Goal: Complete application form

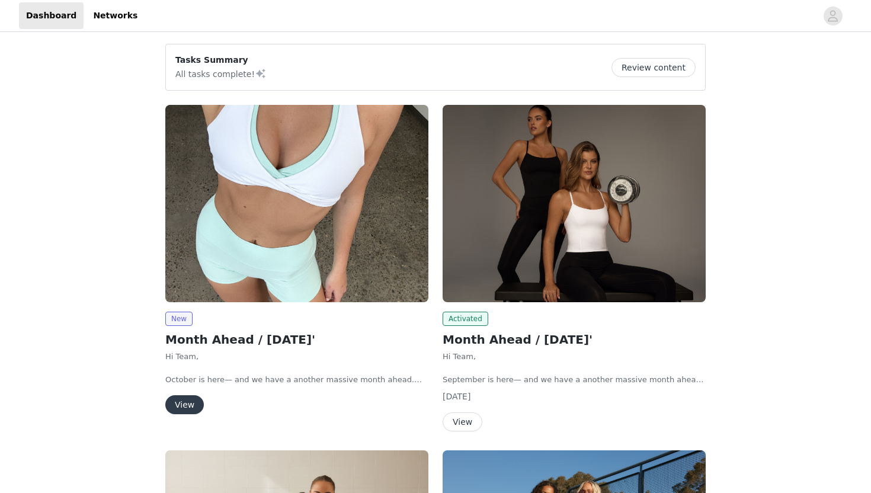
click at [186, 412] on button "View" at bounding box center [184, 404] width 39 height 19
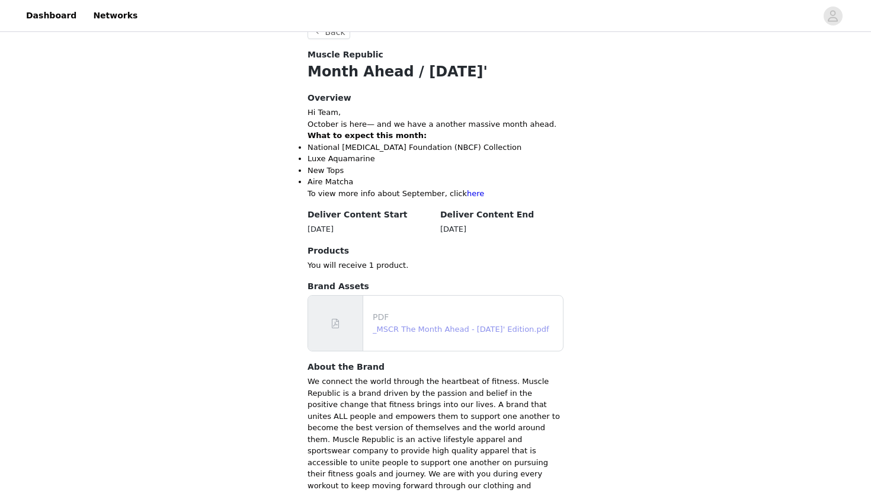
scroll to position [477, 0]
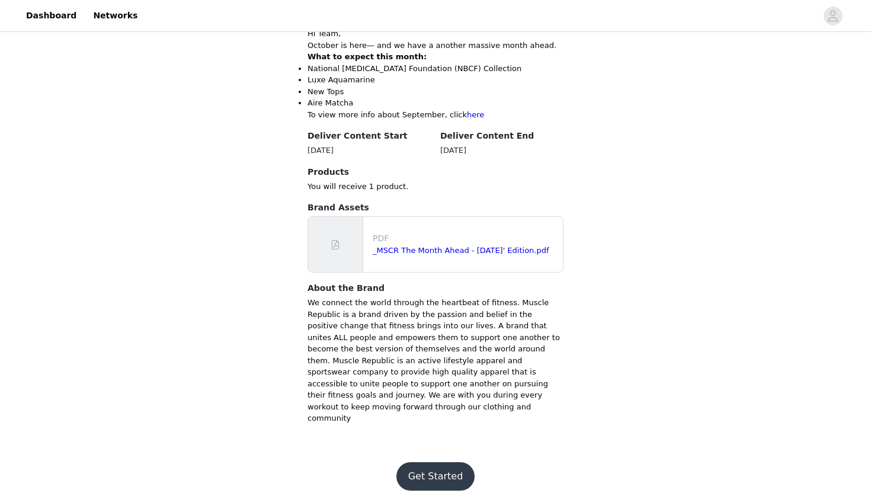
click at [436, 462] on button "Get Started" at bounding box center [435, 476] width 79 height 28
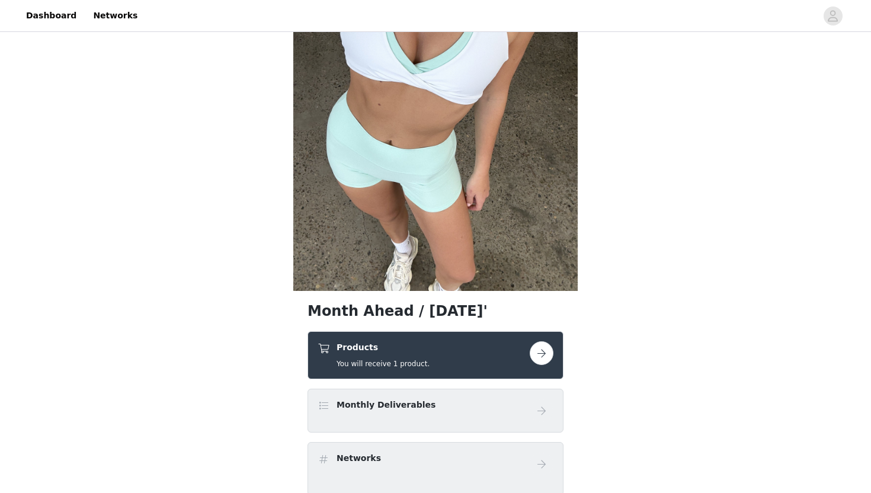
scroll to position [131, 0]
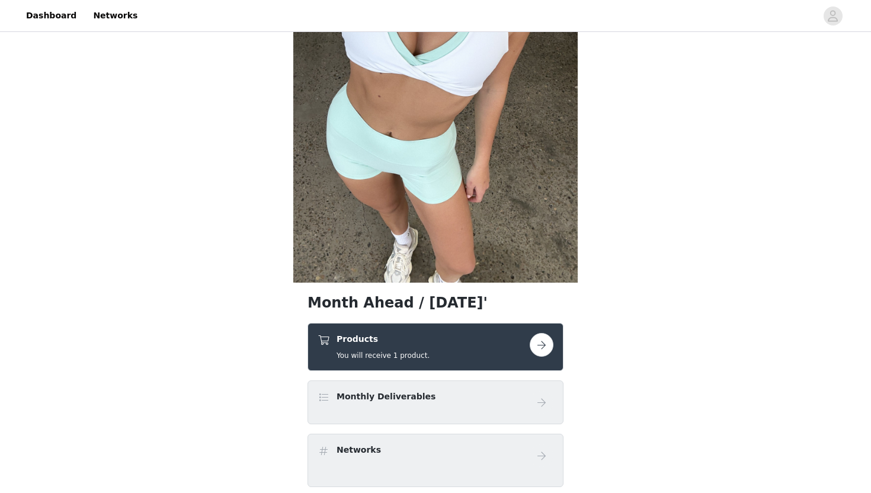
click at [543, 344] on button "button" at bounding box center [542, 345] width 24 height 24
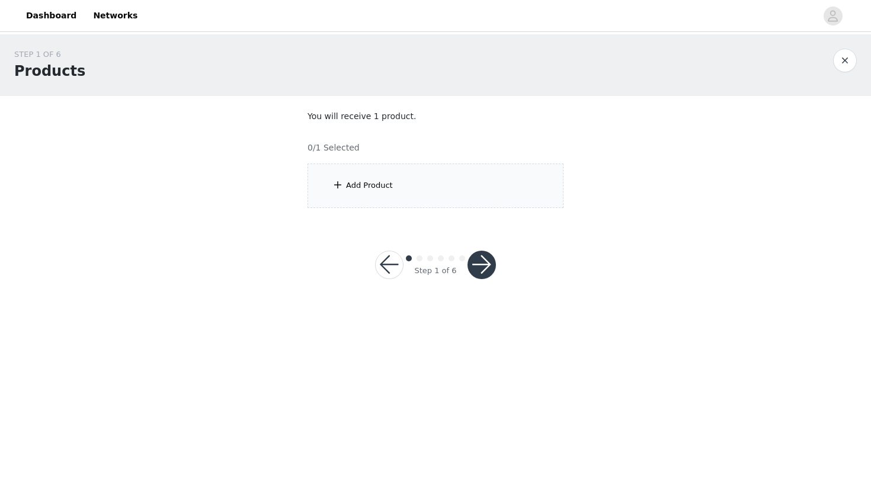
click at [409, 179] on div "Add Product" at bounding box center [436, 186] width 256 height 44
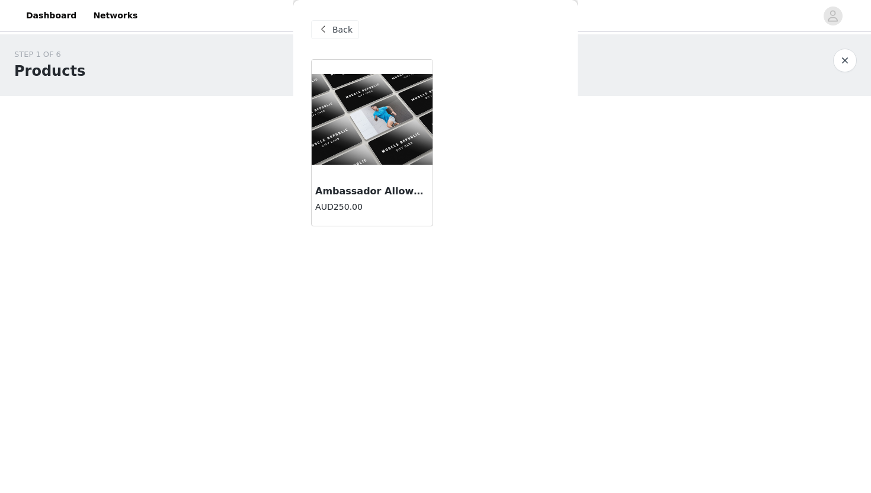
click at [379, 170] on div at bounding box center [372, 119] width 121 height 119
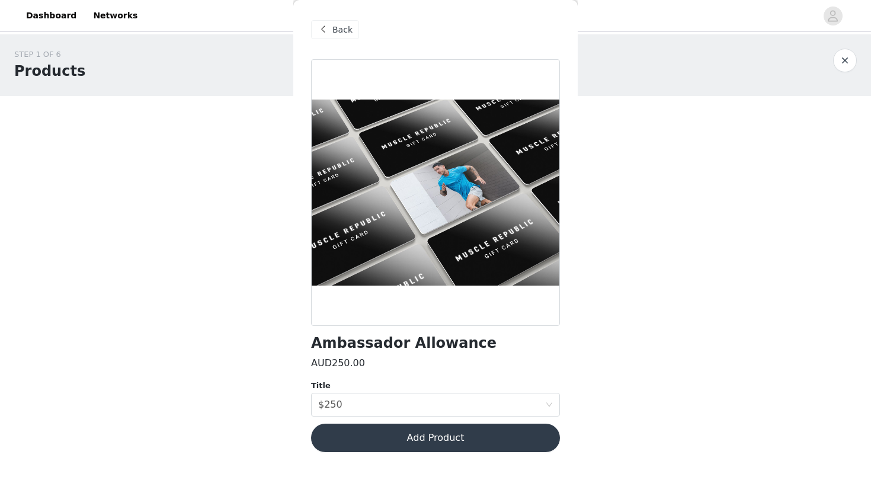
click at [461, 418] on div "Ambassador Allowance AUD250.00 Title Select title $250 Add Product" at bounding box center [435, 262] width 249 height 407
click at [452, 428] on button "Add Product" at bounding box center [435, 438] width 249 height 28
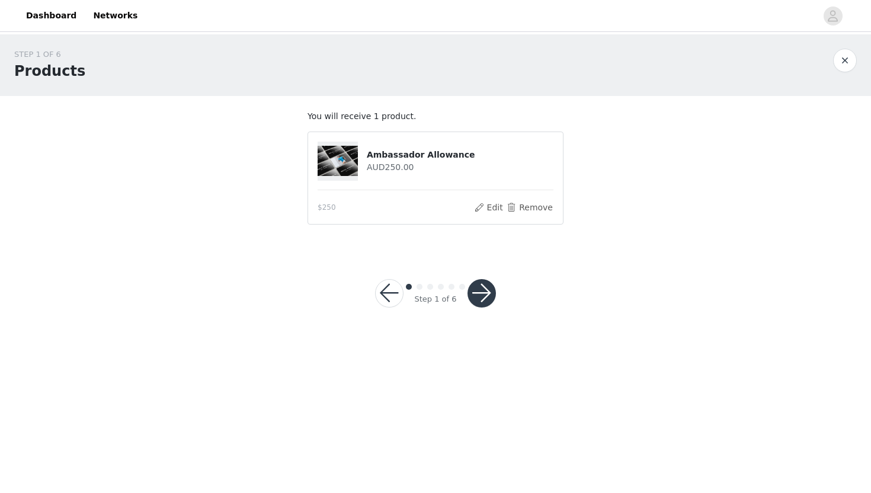
click at [481, 283] on button "button" at bounding box center [482, 293] width 28 height 28
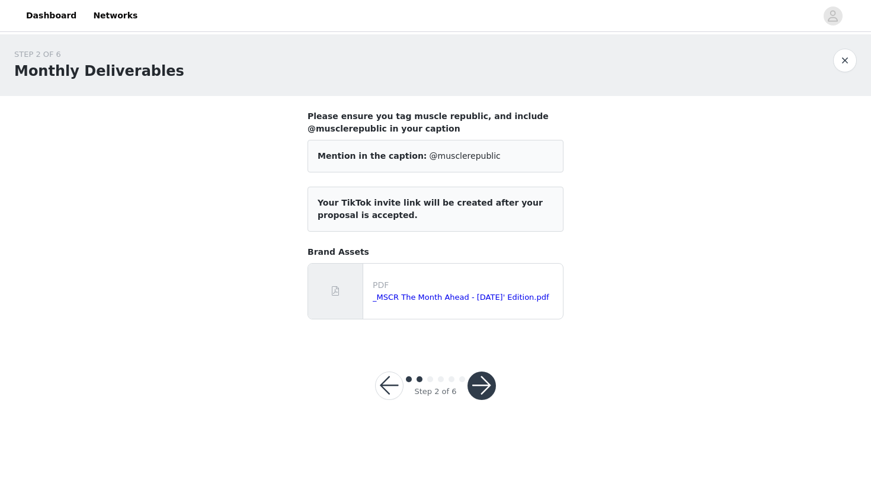
click at [482, 383] on button "button" at bounding box center [482, 386] width 28 height 28
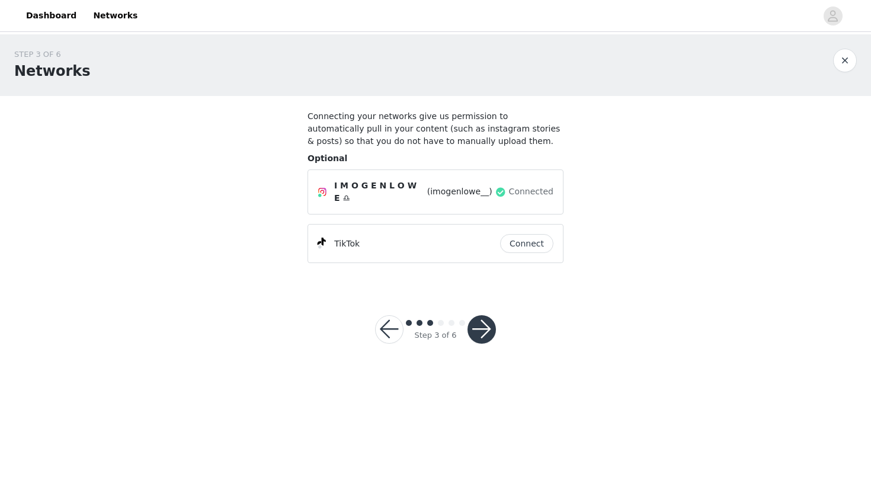
click at [384, 321] on button "button" at bounding box center [389, 329] width 28 height 28
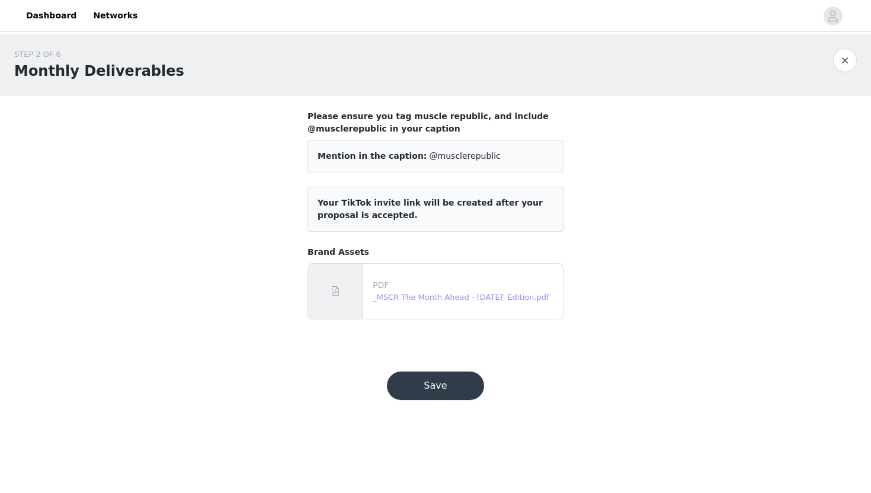
click at [439, 293] on link "_MSCR The Month Ahead - [DATE]' Edition.pdf" at bounding box center [461, 297] width 177 height 9
click at [464, 378] on button "Save" at bounding box center [435, 386] width 97 height 28
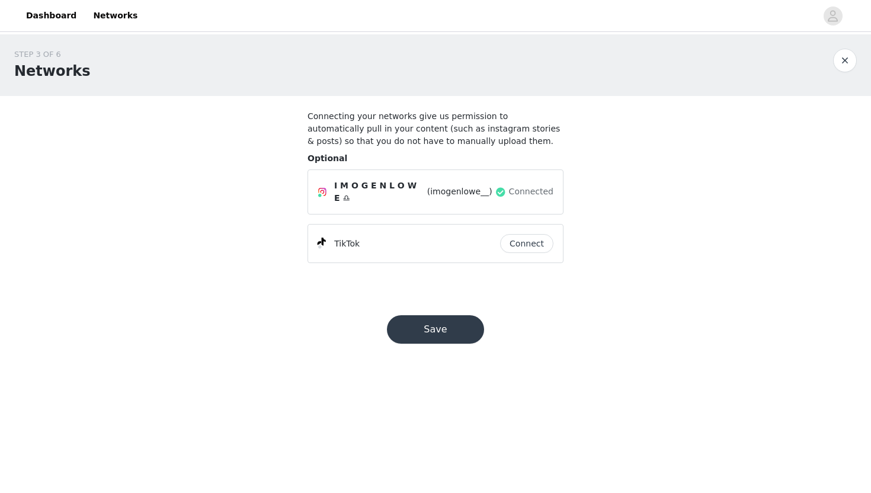
click at [443, 333] on button "Save" at bounding box center [435, 329] width 97 height 28
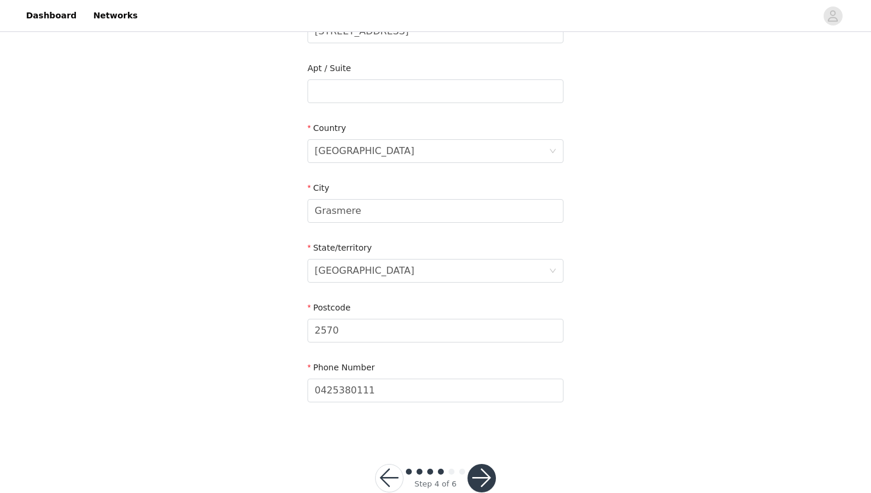
scroll to position [315, 0]
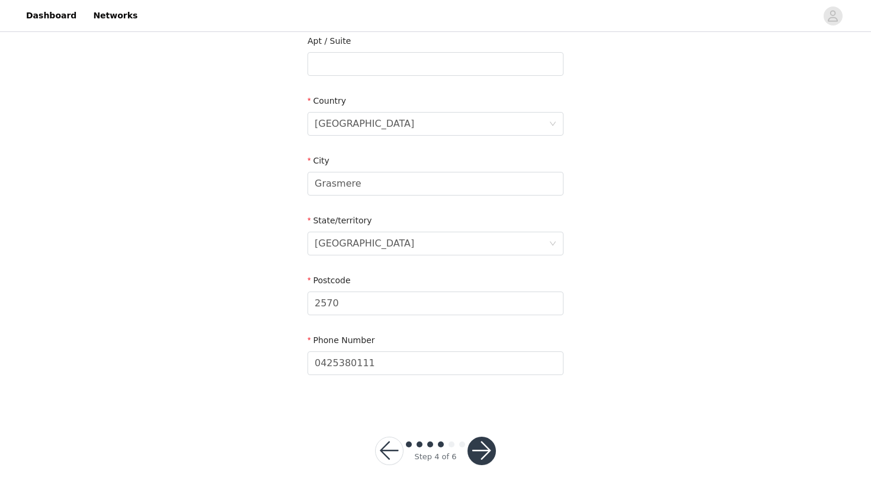
click at [490, 453] on button "button" at bounding box center [482, 451] width 28 height 28
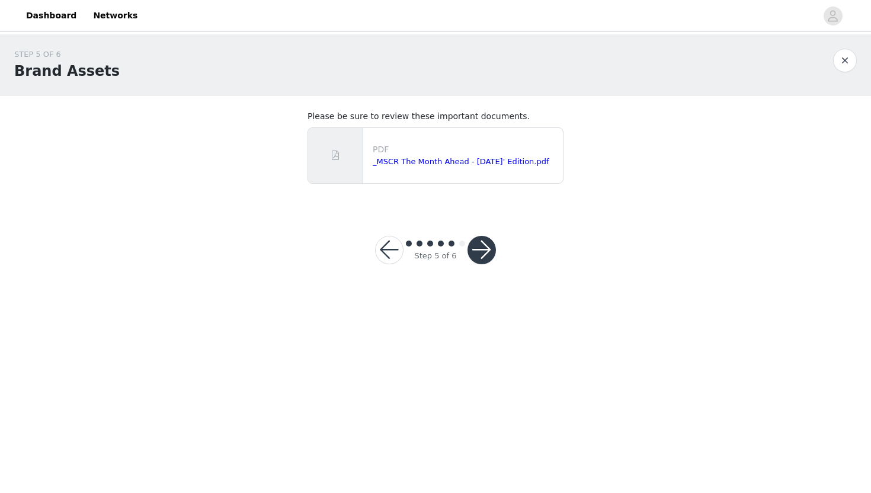
click at [484, 245] on button "button" at bounding box center [482, 250] width 28 height 28
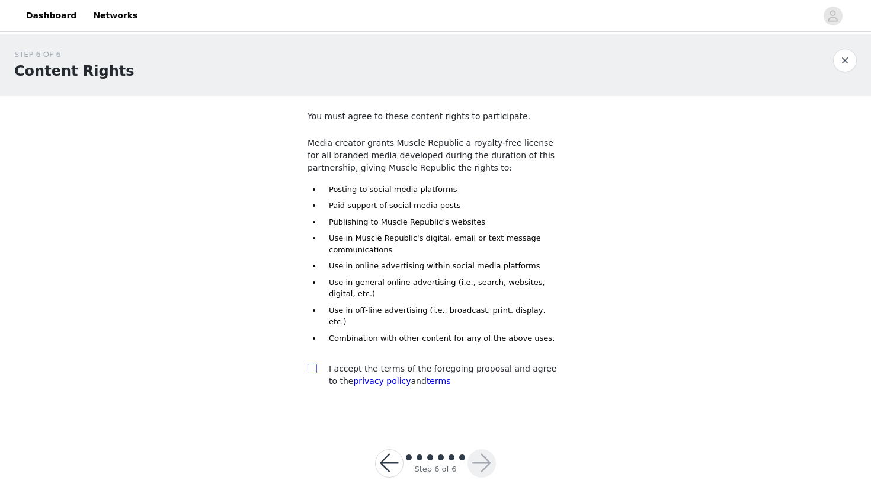
click at [314, 364] on input "checkbox" at bounding box center [312, 368] width 8 height 8
checkbox input "true"
click at [479, 449] on button "button" at bounding box center [482, 463] width 28 height 28
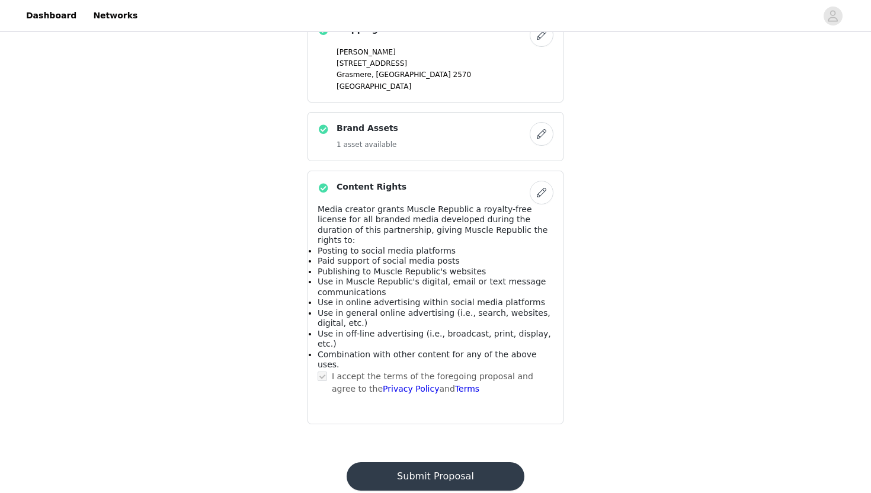
click at [443, 462] on button "Submit Proposal" at bounding box center [435, 476] width 177 height 28
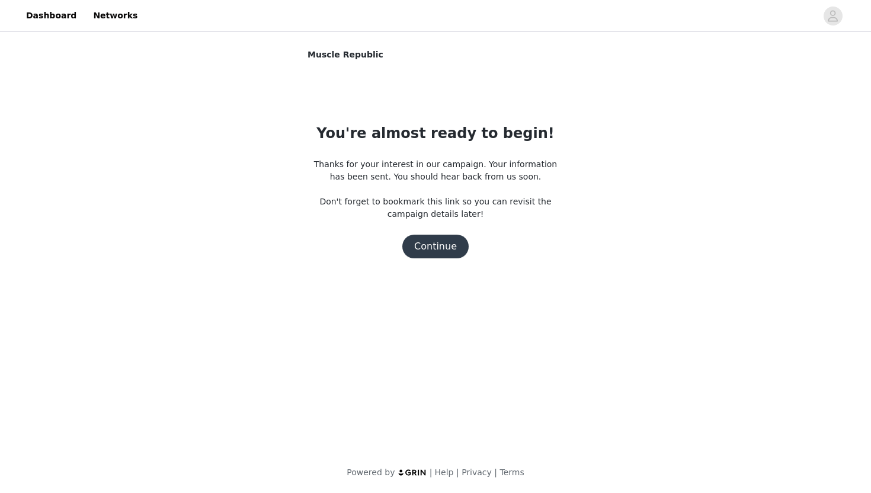
click at [444, 245] on button "Continue" at bounding box center [435, 247] width 66 height 24
